Goal: Task Accomplishment & Management: Use online tool/utility

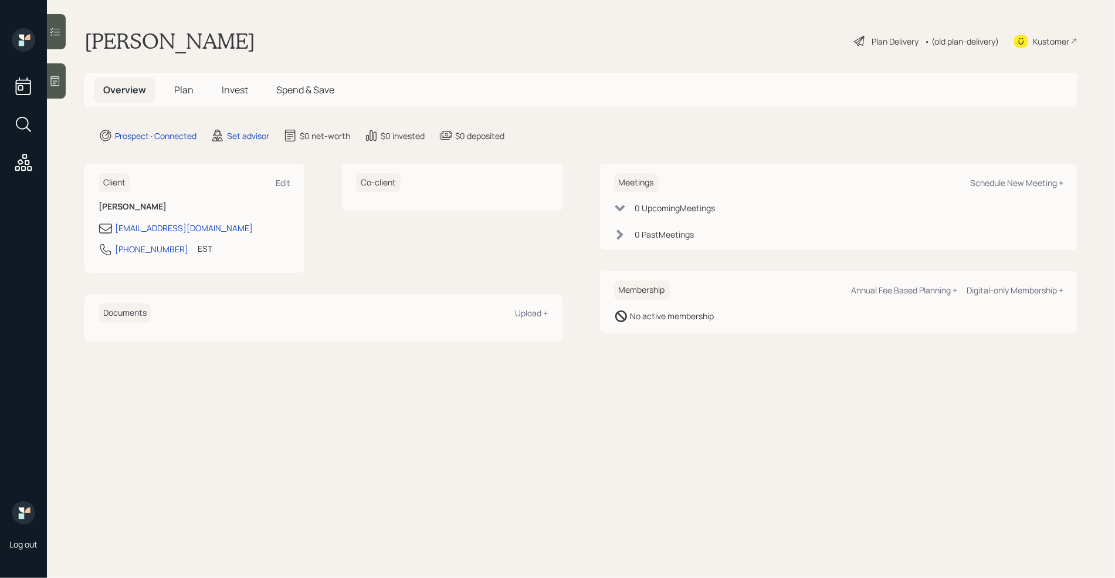
click at [59, 86] on icon at bounding box center [55, 81] width 12 height 12
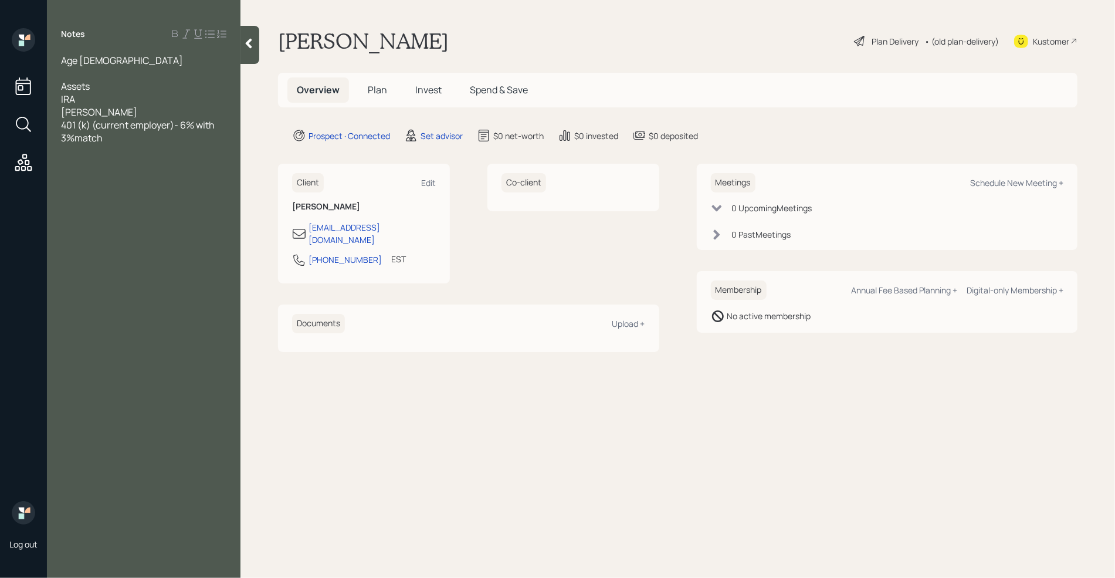
click at [77, 137] on span "401 (k) (current employer)- 6% with 3%match" at bounding box center [138, 132] width 155 height 26
click at [180, 129] on span "401 (k) (current employer)- 6% with 3% match" at bounding box center [138, 132] width 155 height 26
click at [138, 98] on div "IRA" at bounding box center [143, 99] width 165 height 13
click at [128, 112] on div "[PERSON_NAME]" at bounding box center [143, 112] width 165 height 13
click at [148, 145] on div "Notes Age [DEMOGRAPHIC_DATA] Assets IRA- 90k [PERSON_NAME]- 38k 401 (k) (curren…" at bounding box center [144, 296] width 194 height 536
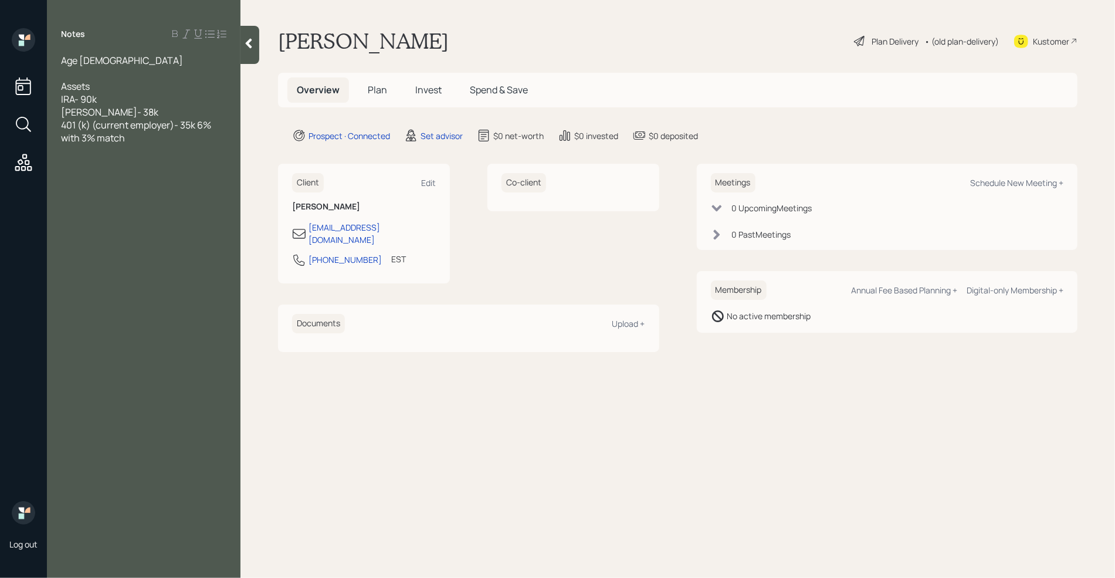
click at [148, 145] on div "Notes Age [DEMOGRAPHIC_DATA] Assets IRA- 90k [PERSON_NAME]- 38k 401 (k) (curren…" at bounding box center [144, 296] width 194 height 536
click at [148, 141] on div "401 (k) (current employer)- 35k 6% with 3% match" at bounding box center [143, 132] width 165 height 26
click at [103, 77] on div at bounding box center [143, 73] width 165 height 13
click at [185, 90] on div "does not want to be bored" at bounding box center [143, 86] width 165 height 13
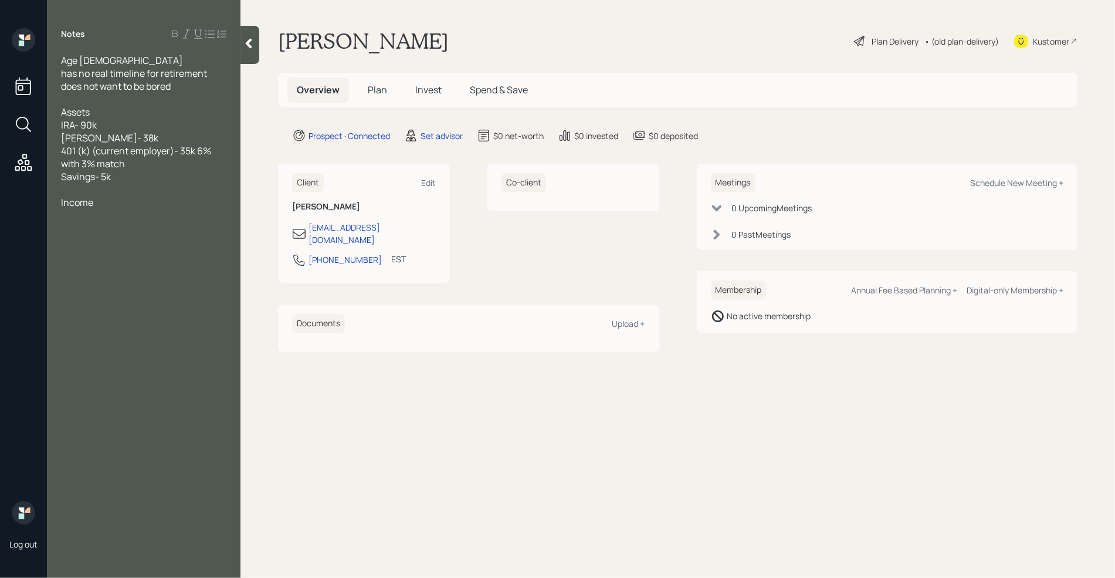
click at [111, 181] on span "Savings- 5k" at bounding box center [86, 176] width 50 height 13
click at [104, 184] on div at bounding box center [143, 189] width 165 height 13
click at [113, 209] on div at bounding box center [143, 215] width 165 height 13
click at [105, 86] on span "does not want to be bored" at bounding box center [116, 86] width 110 height 13
click at [96, 101] on div at bounding box center [143, 99] width 165 height 13
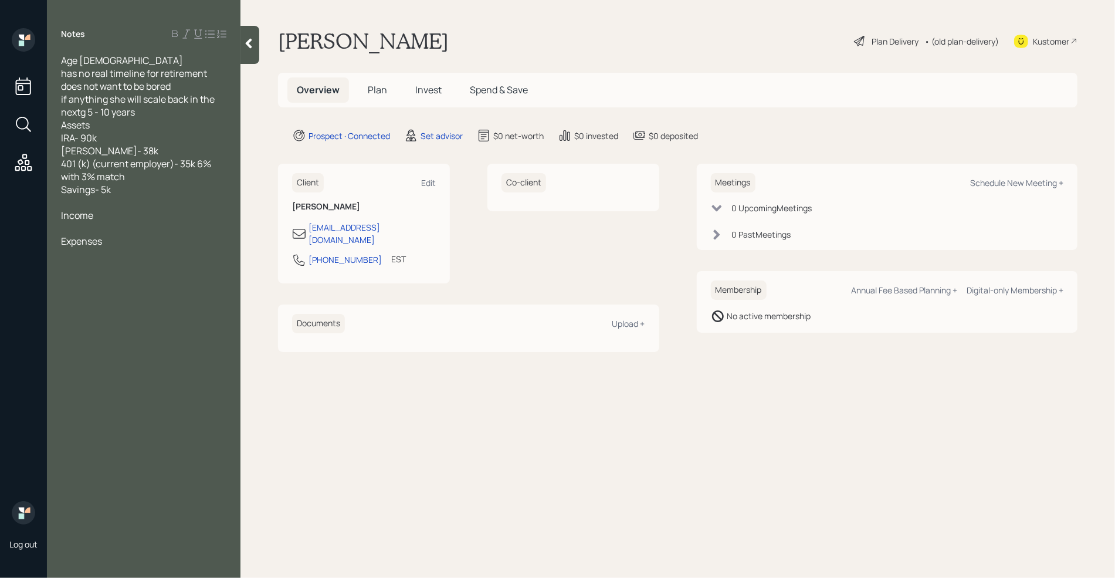
click at [84, 112] on span "if anything she will scale back in the nextg 5 - 10 years" at bounding box center [138, 106] width 155 height 26
click at [133, 119] on div "Assets" at bounding box center [143, 125] width 165 height 13
click at [119, 212] on div "Income" at bounding box center [143, 215] width 165 height 13
click at [89, 235] on span "Expenses" at bounding box center [81, 241] width 41 height 13
click at [84, 231] on div at bounding box center [143, 228] width 165 height 13
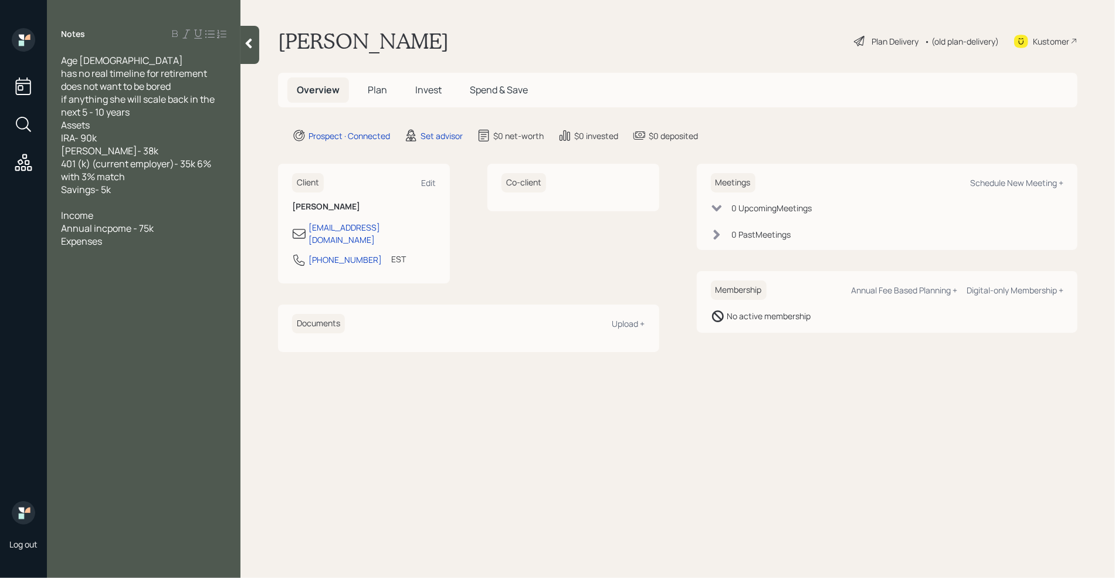
click at [110, 228] on span "Annual incpome - 75k" at bounding box center [107, 228] width 93 height 13
click at [161, 230] on div "Annual income - 75k" at bounding box center [143, 228] width 165 height 13
click at [108, 270] on div "Expenses" at bounding box center [143, 266] width 165 height 13
click at [90, 238] on span "SS benefits - does not know" at bounding box center [120, 241] width 119 height 13
click at [79, 251] on div at bounding box center [143, 254] width 165 height 13
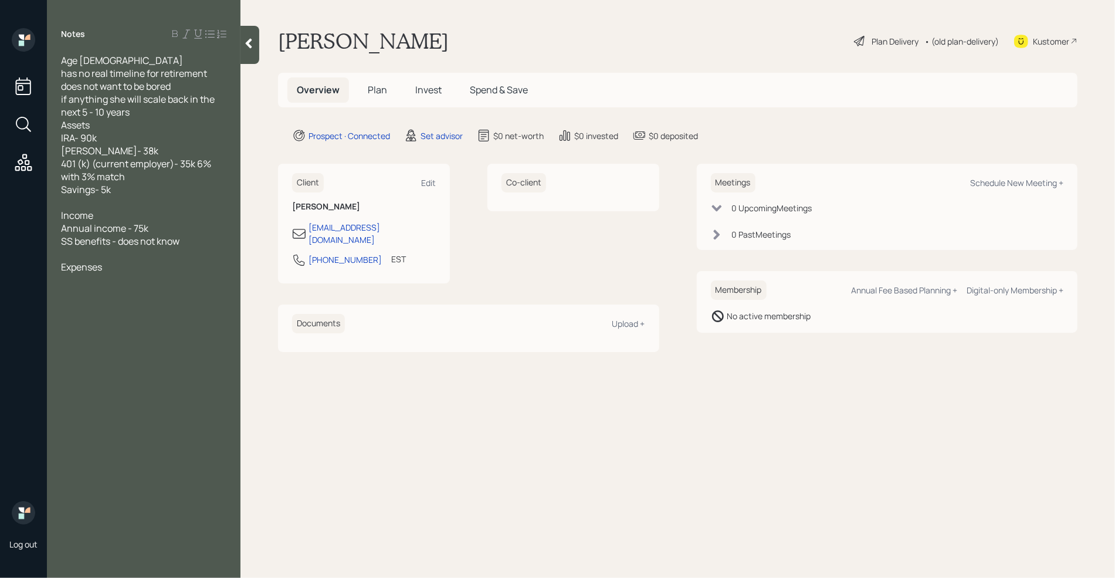
click at [104, 269] on div "Expenses" at bounding box center [143, 266] width 165 height 13
click at [88, 309] on div at bounding box center [143, 305] width 165 height 13
click at [143, 111] on div "if anything she will scale back in the next 5 - 10 years" at bounding box center [143, 106] width 165 height 26
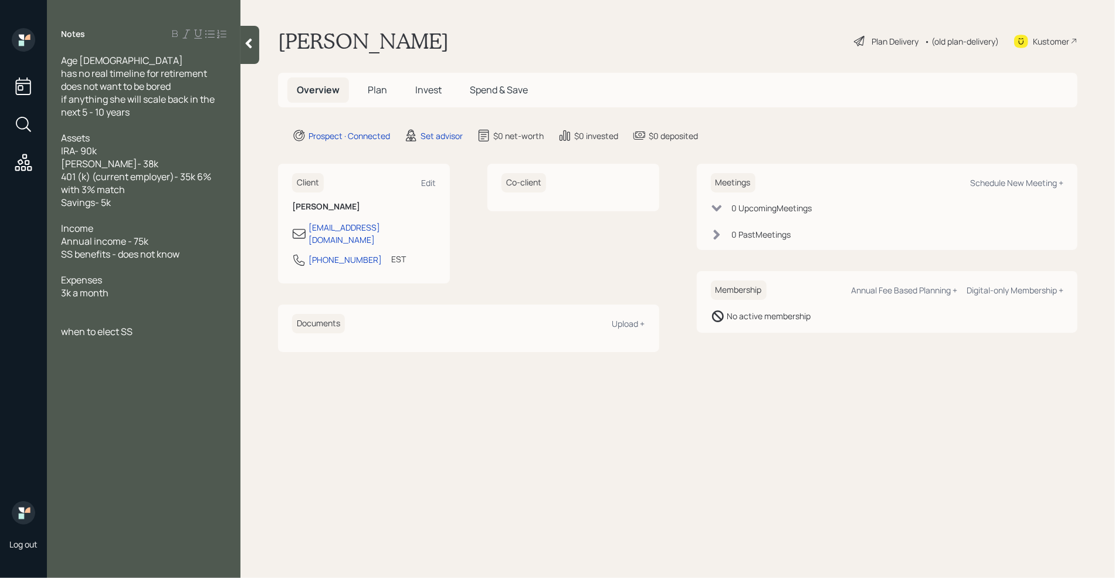
click at [144, 308] on div at bounding box center [143, 305] width 165 height 13
click at [113, 320] on span "investmengt suitability" at bounding box center [110, 318] width 99 height 13
click at [132, 206] on div "Savings- 5k" at bounding box center [143, 202] width 165 height 13
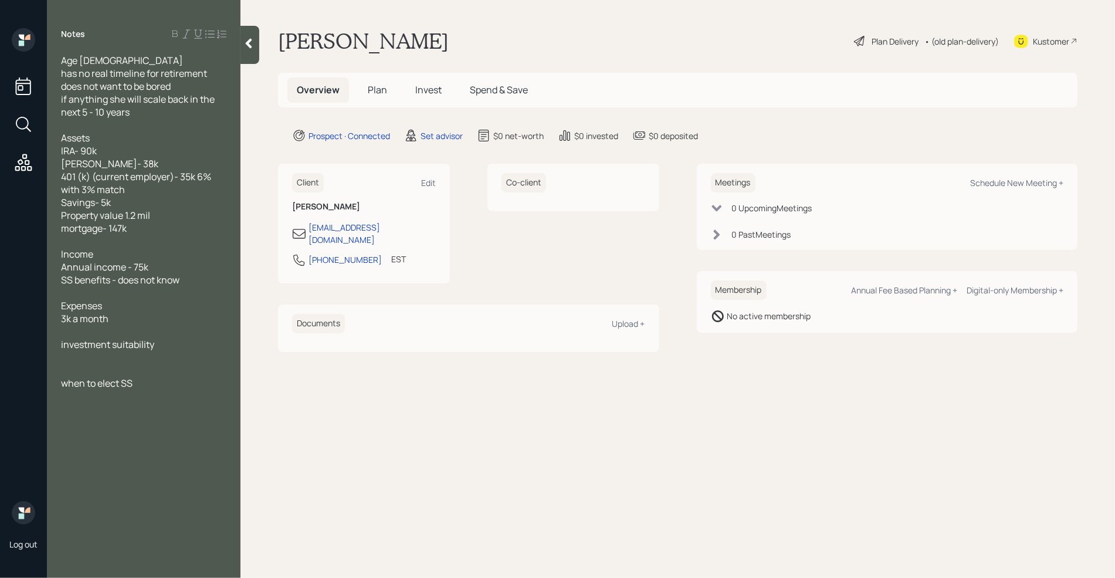
click at [143, 381] on div "when to elect SS" at bounding box center [143, 383] width 165 height 13
click at [140, 329] on div at bounding box center [143, 331] width 165 height 13
click at [142, 373] on div at bounding box center [143, 370] width 165 height 13
click at [1026, 178] on div "Schedule New Meeting +" at bounding box center [1016, 182] width 93 height 11
select select "round-[PERSON_NAME]"
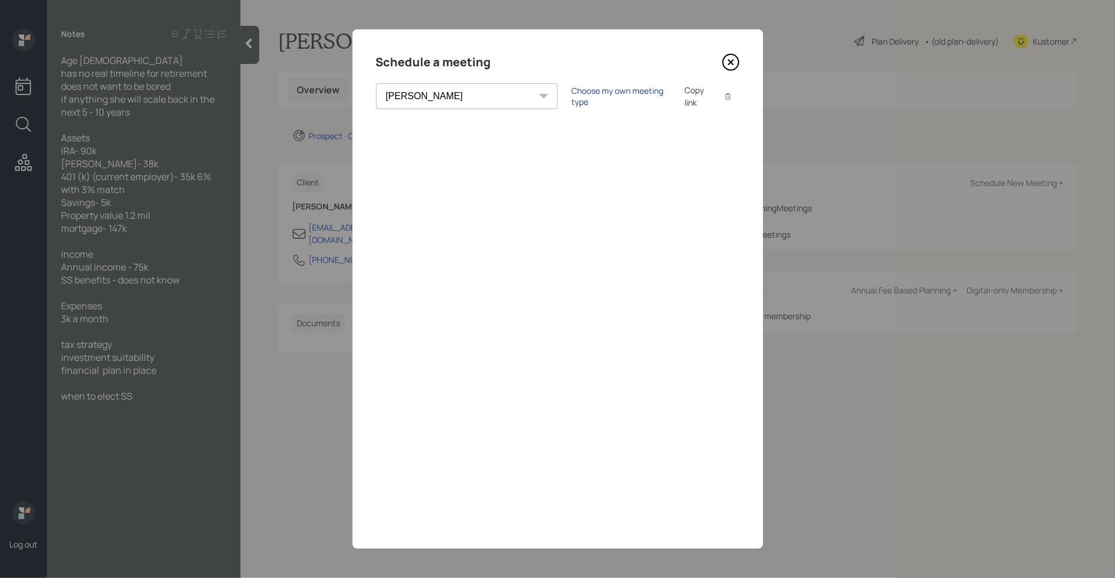
click at [572, 96] on div "Choose my own meeting type" at bounding box center [621, 96] width 99 height 22
